Goal: Communication & Community: Answer question/provide support

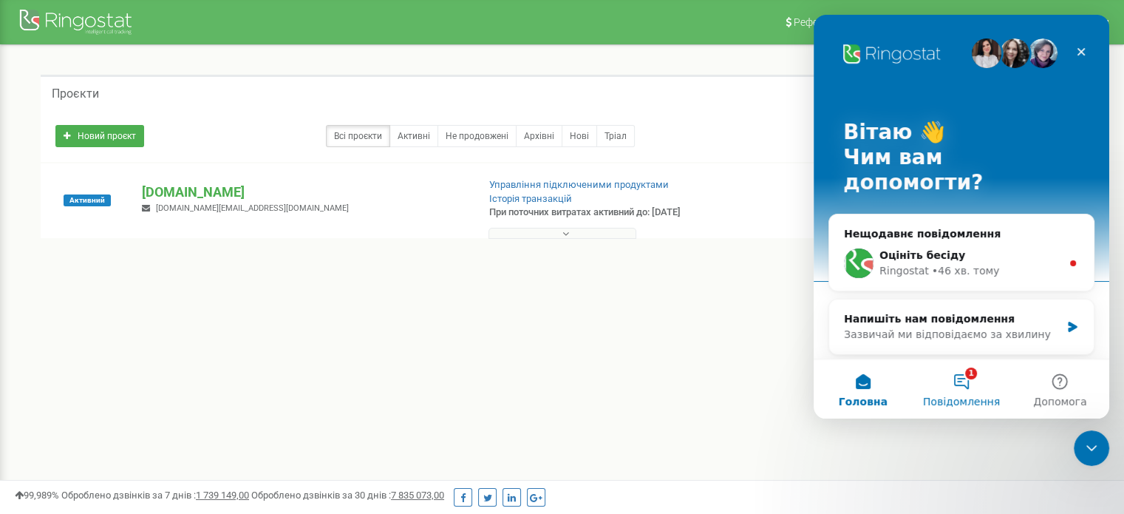
click at [965, 381] on button "1 Повідомлення" at bounding box center [961, 388] width 98 height 59
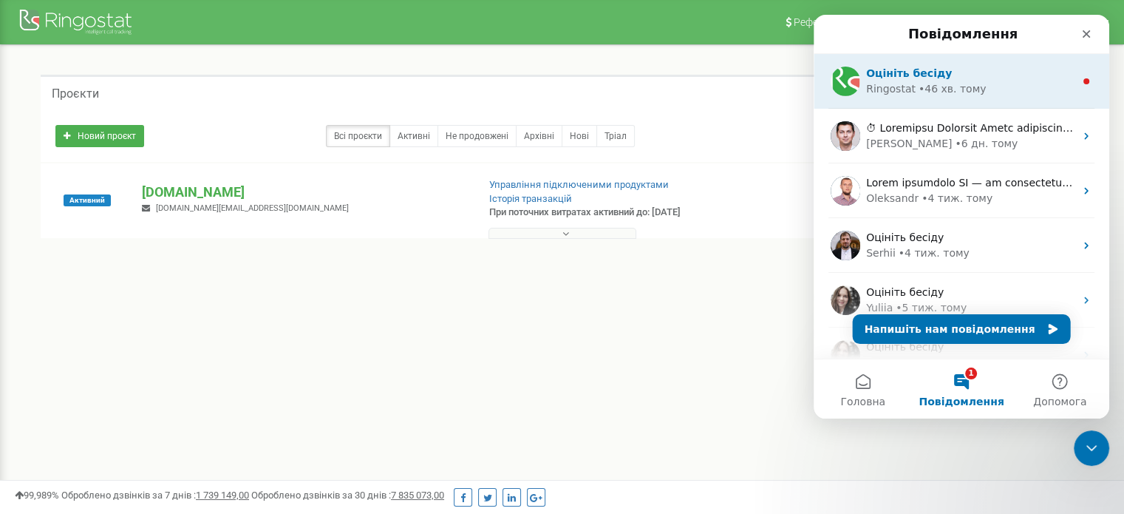
click at [962, 97] on div "Оцініть бесіду Ringostat • 46 хв. тому" at bounding box center [962, 81] width 296 height 55
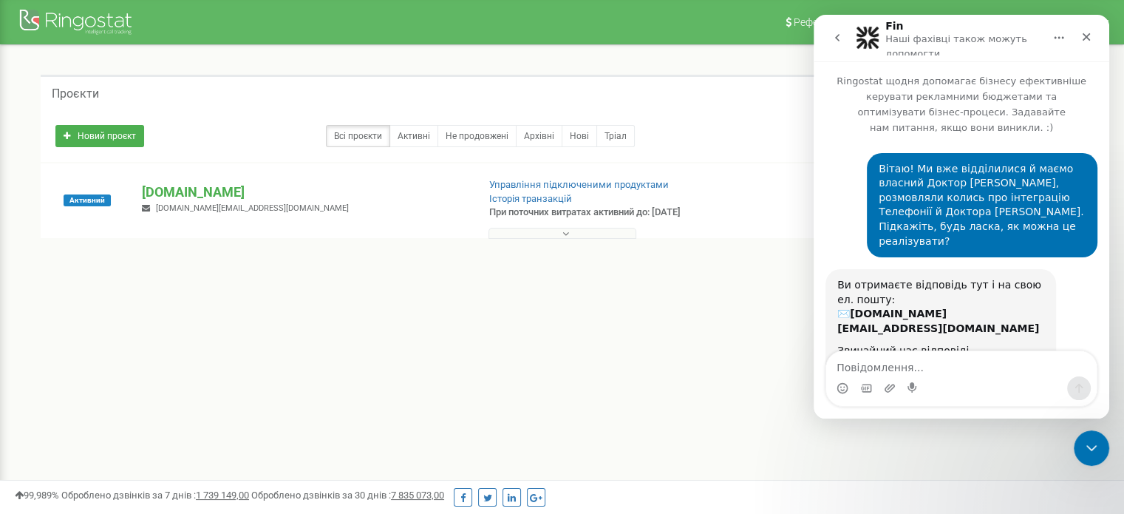
scroll to position [410, 0]
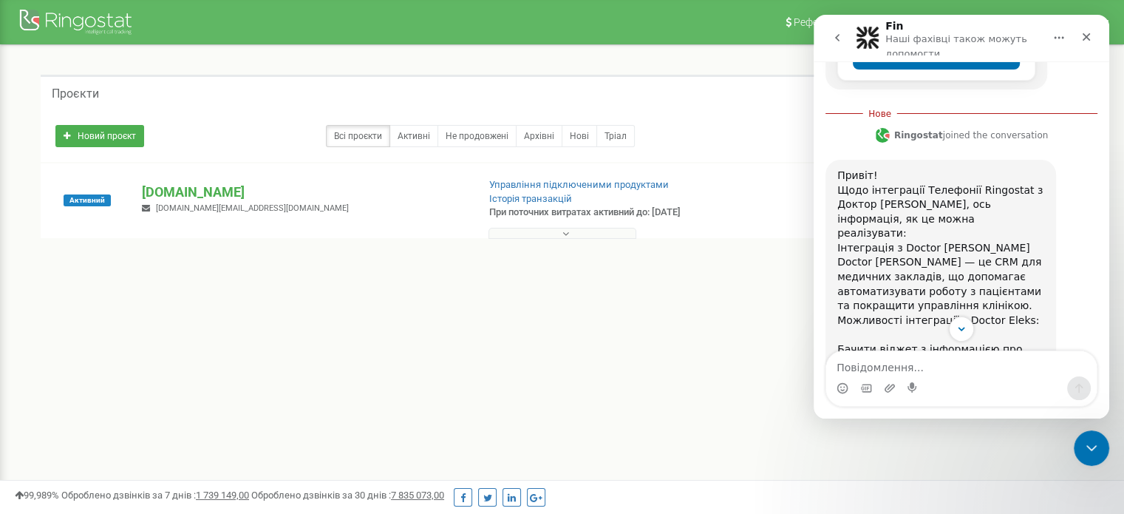
drag, startPoint x: 890, startPoint y: 167, endPoint x: 935, endPoint y: 167, distance: 44.3
click at [935, 168] on div "Привіт! Щодо інтеграції Телефонії Ringostat з Доктор [PERSON_NAME], ось інформа…" at bounding box center [940, 508] width 207 height 681
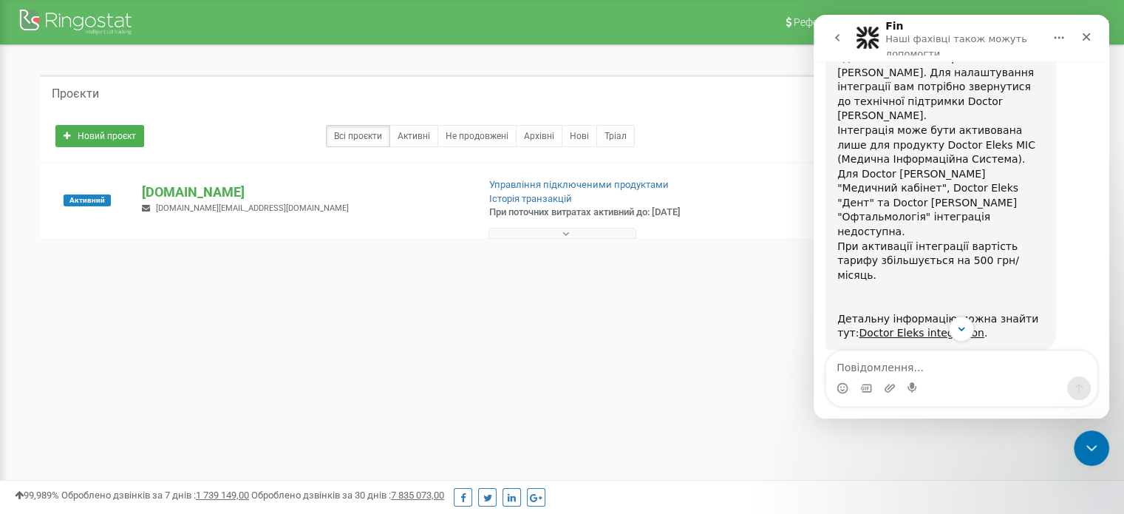
scroll to position [918, 0]
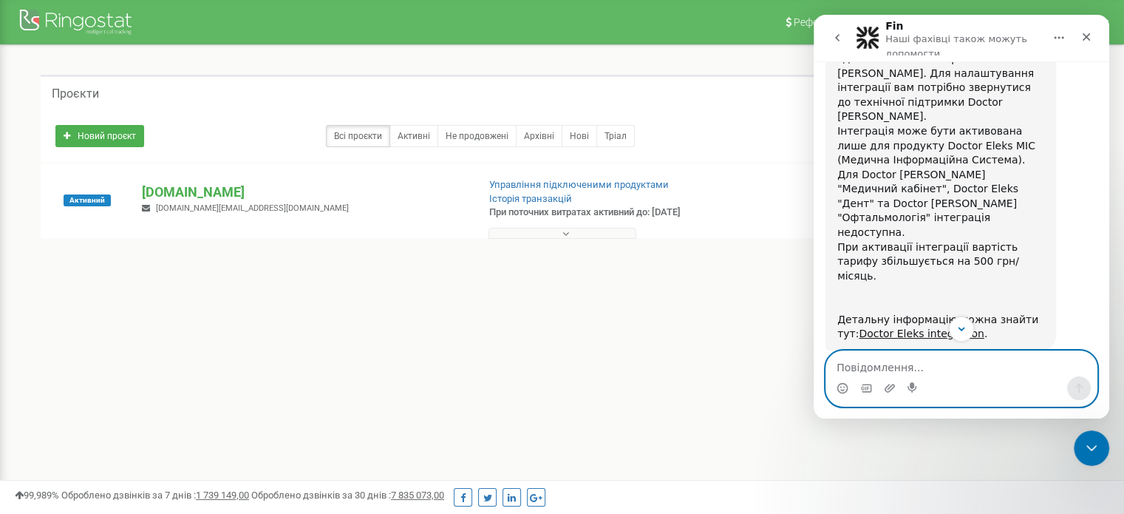
click at [965, 360] on textarea "Повідомлення..." at bounding box center [961, 363] width 270 height 25
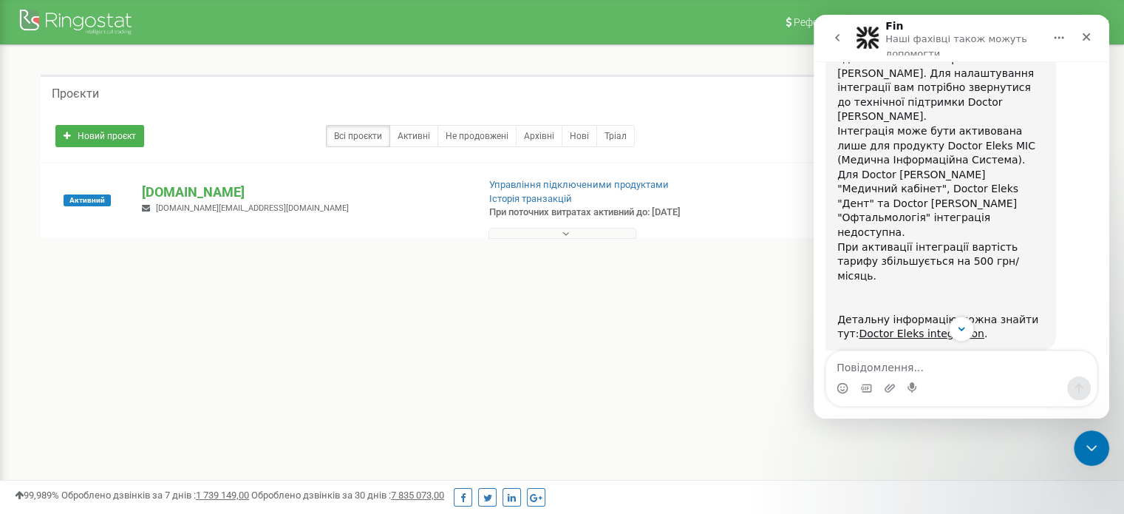
click at [429, 286] on div "1 - 1 of 1" at bounding box center [562, 265] width 1043 height 52
click at [1082, 41] on icon "Закрити" at bounding box center [1086, 37] width 12 height 12
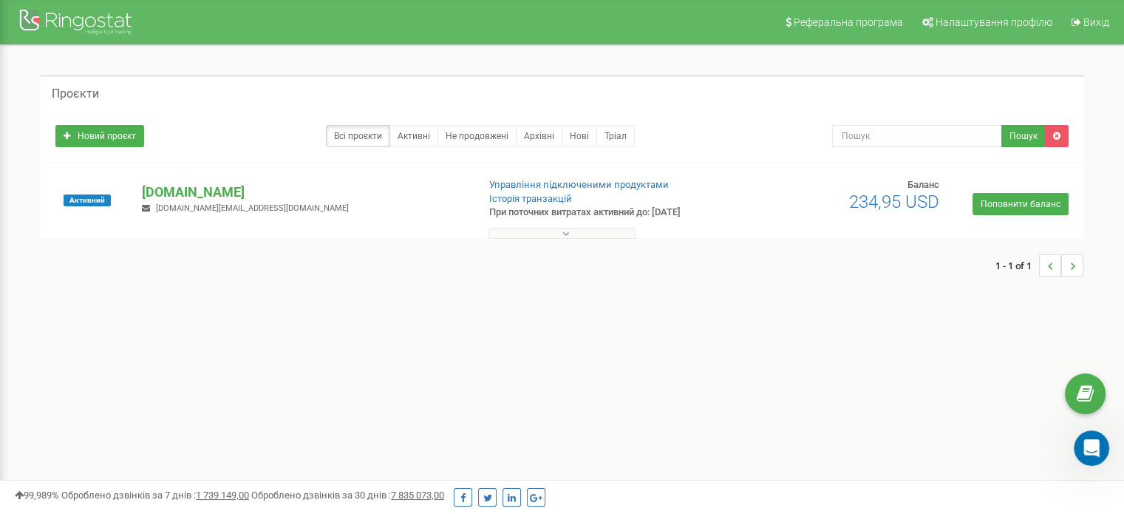
scroll to position [1037, 0]
click at [681, 338] on div "Реферальна програма Налаштування профілю Вихід Проєкти Новий проєкт Всі проєкти…" at bounding box center [562, 443] width 1124 height 887
drag, startPoint x: 157, startPoint y: 9, endPoint x: 47, endPoint y: 16, distance: 109.6
click at [47, 16] on nav "Реферальна програма Налаштування профілю Вихід" at bounding box center [562, 22] width 1124 height 44
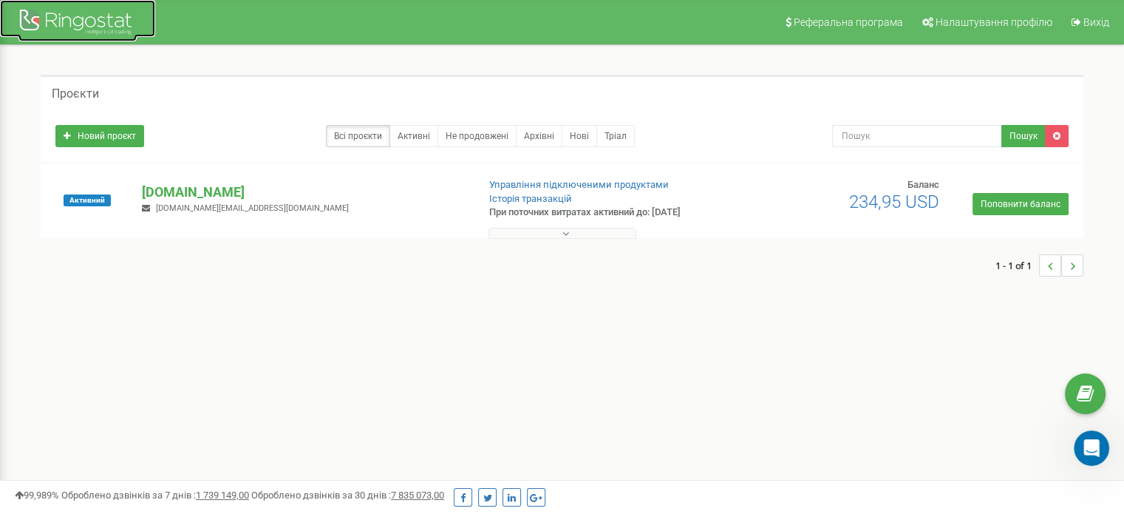
click at [91, 19] on div at bounding box center [77, 23] width 118 height 35
